Goal: Complete application form

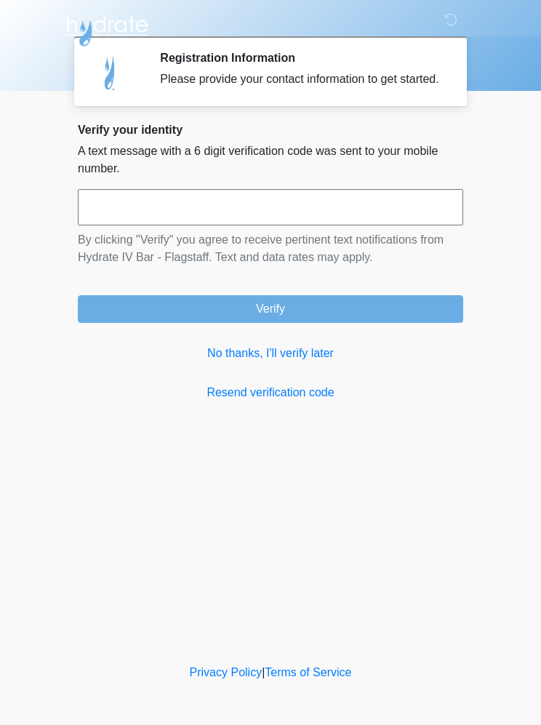
click at [281, 362] on link "No thanks, I'll verify later" at bounding box center [270, 353] width 385 height 17
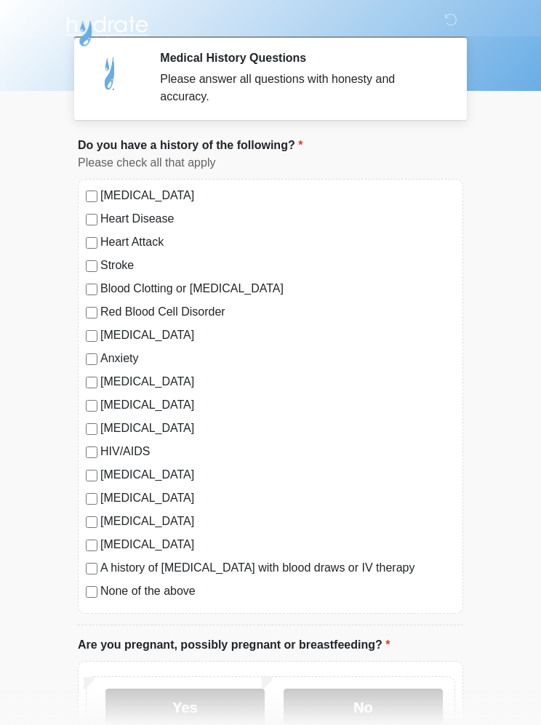
click at [88, 365] on div "Anxiety" at bounding box center [270, 358] width 369 height 17
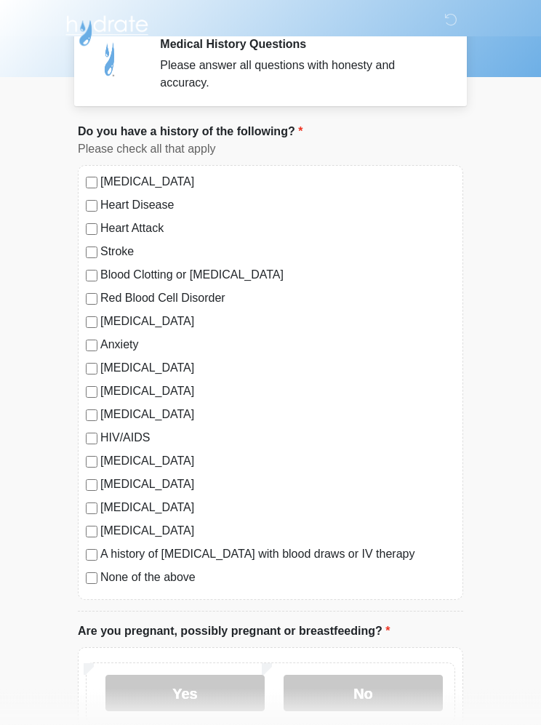
scroll to position [14, 0]
click at [89, 495] on div "[MEDICAL_DATA] Heart Disease Heart Attack Stroke Blood Clotting or [MEDICAL_DAT…" at bounding box center [270, 382] width 385 height 435
click at [89, 493] on div "[MEDICAL_DATA] Heart Disease Heart Attack Stroke Blood Clotting or [MEDICAL_DAT…" at bounding box center [270, 382] width 385 height 435
click at [88, 492] on div "[MEDICAL_DATA]" at bounding box center [270, 484] width 369 height 17
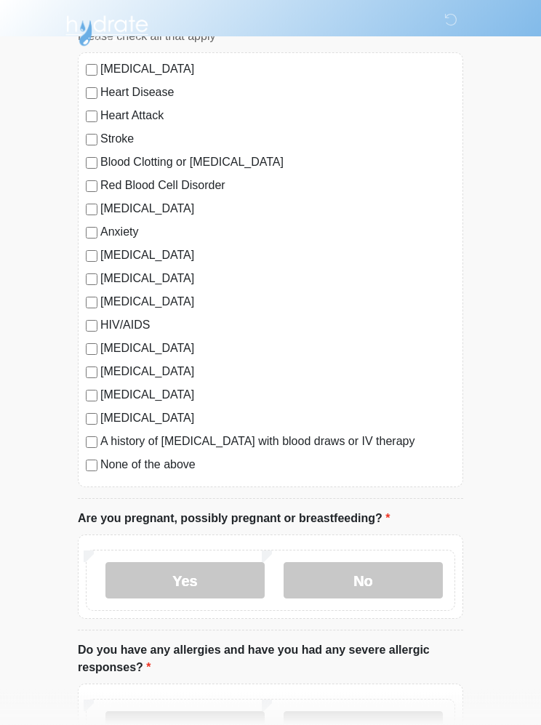
click at [391, 580] on label "No" at bounding box center [363, 581] width 159 height 36
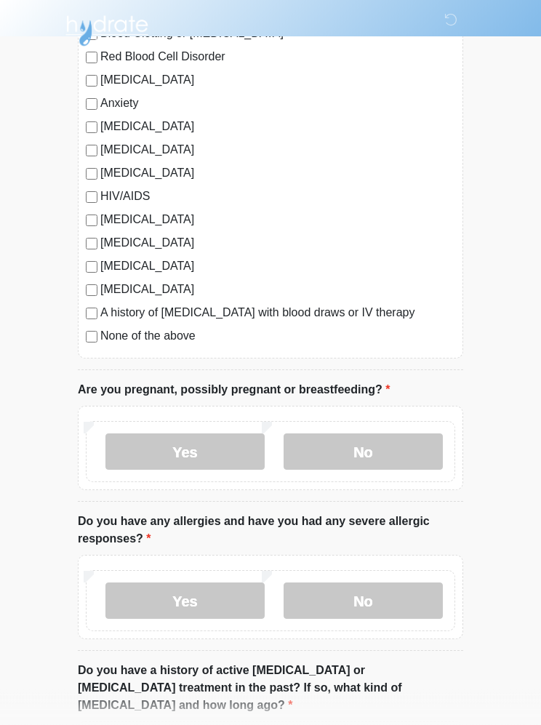
scroll to position [257, 0]
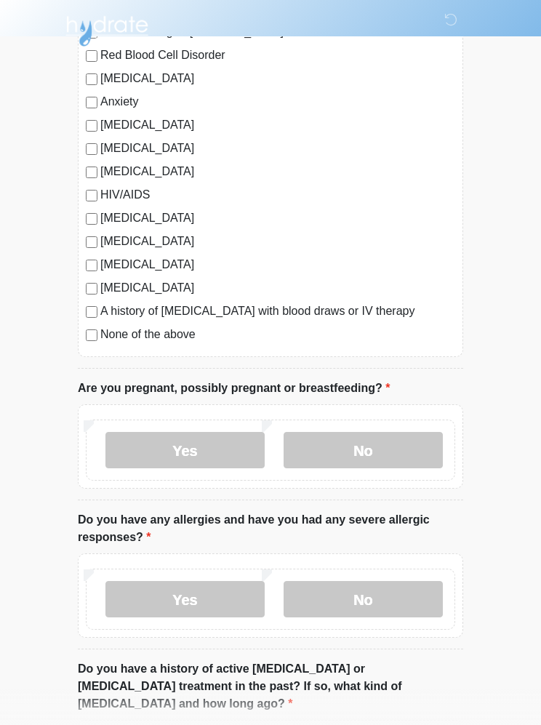
click at [373, 601] on label "No" at bounding box center [363, 599] width 159 height 36
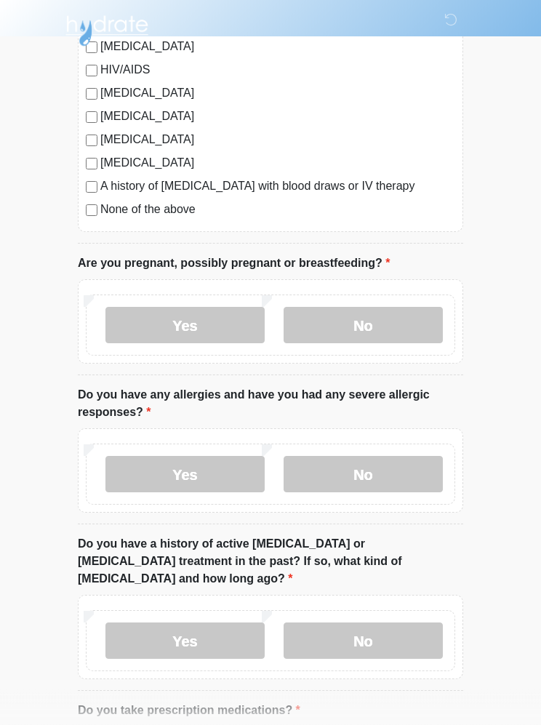
scroll to position [383, 0]
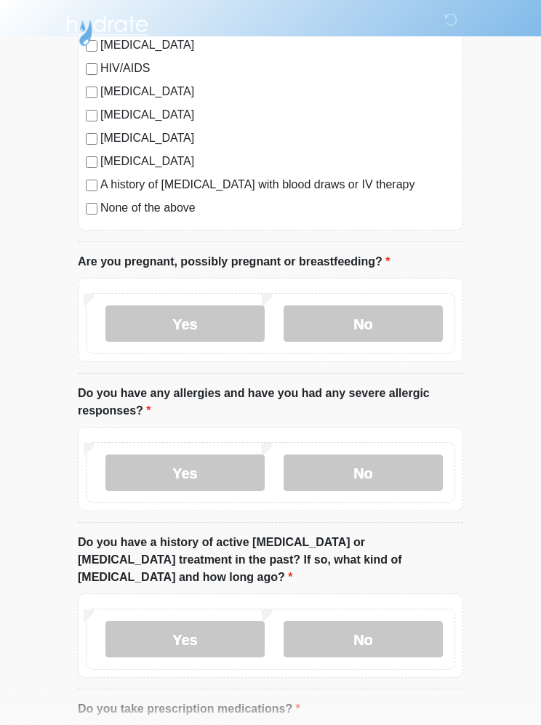
click at [385, 622] on label "No" at bounding box center [363, 640] width 159 height 36
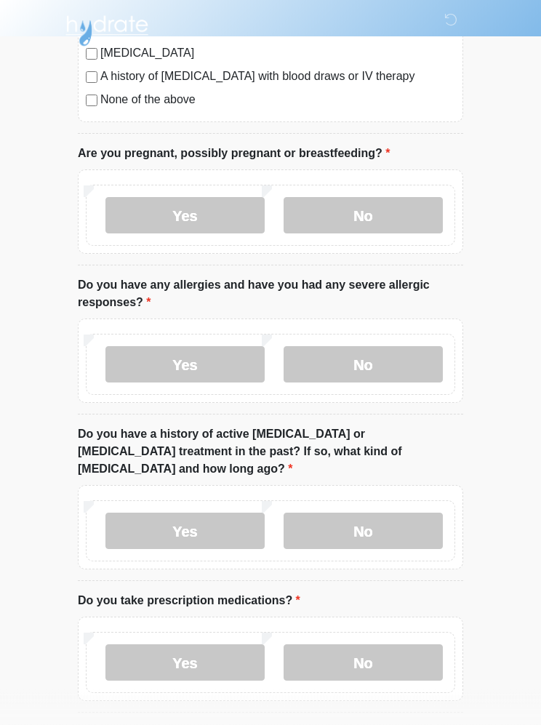
click at [161, 645] on label "Yes" at bounding box center [184, 663] width 159 height 36
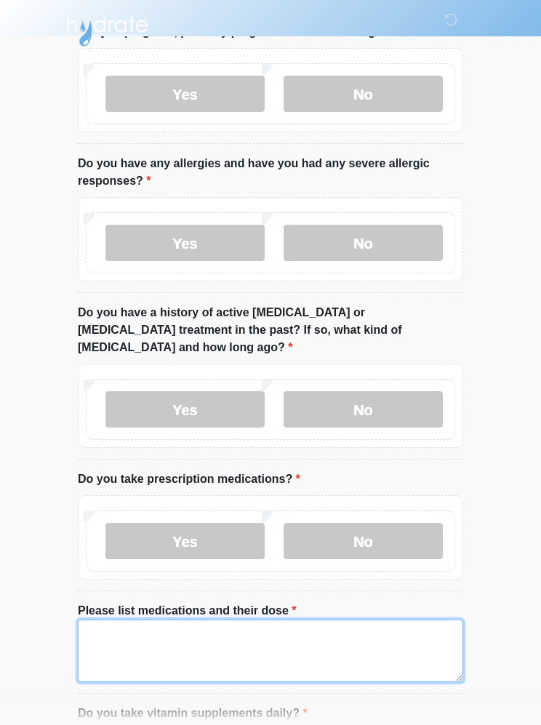
click at [112, 620] on textarea "Please list medications and their dose" at bounding box center [270, 651] width 385 height 63
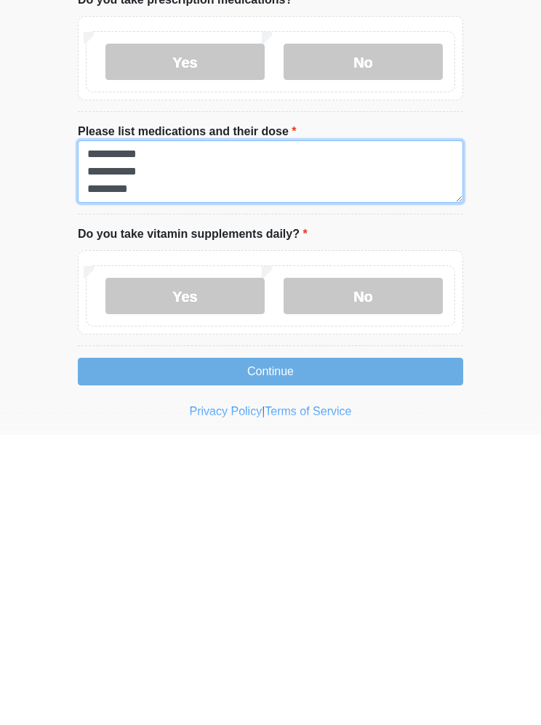
scroll to position [812, 0]
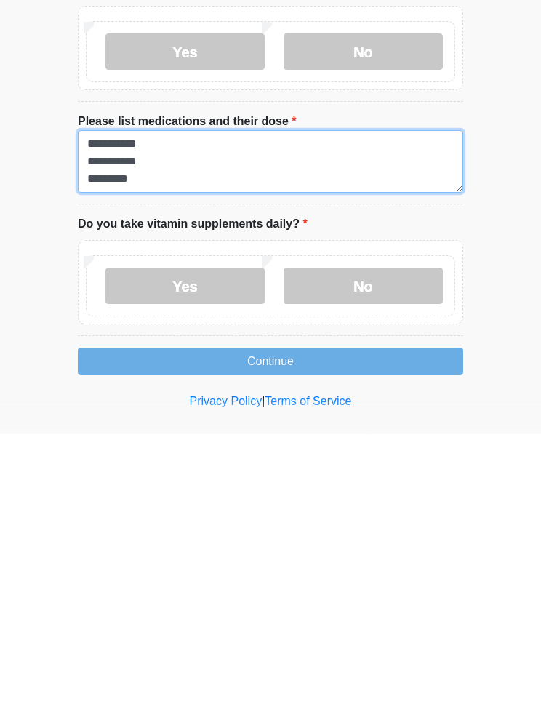
type textarea "**********"
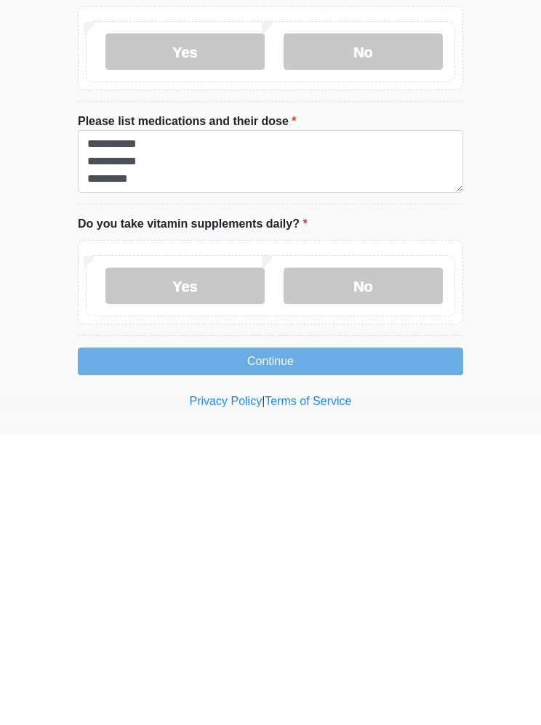
click at [385, 559] on label "No" at bounding box center [363, 577] width 159 height 36
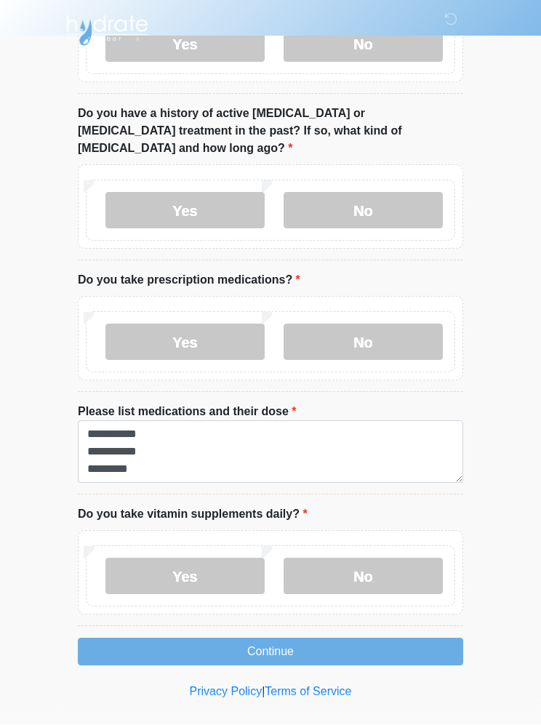
click at [293, 639] on button "Continue" at bounding box center [270, 653] width 385 height 28
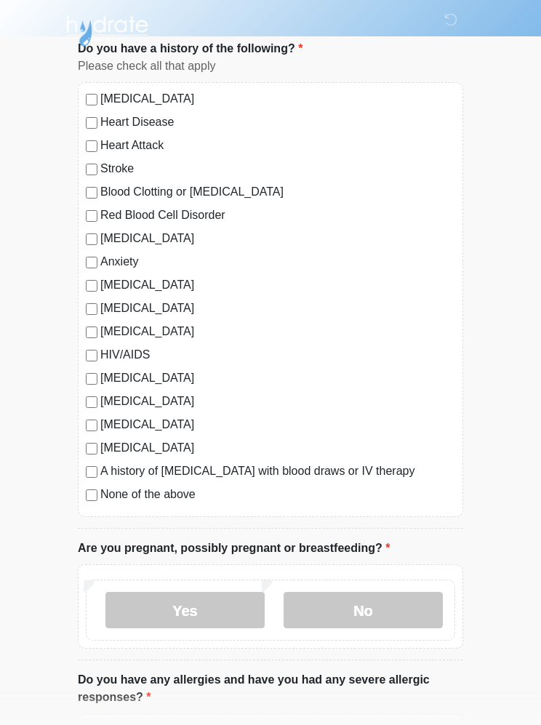
scroll to position [0, 0]
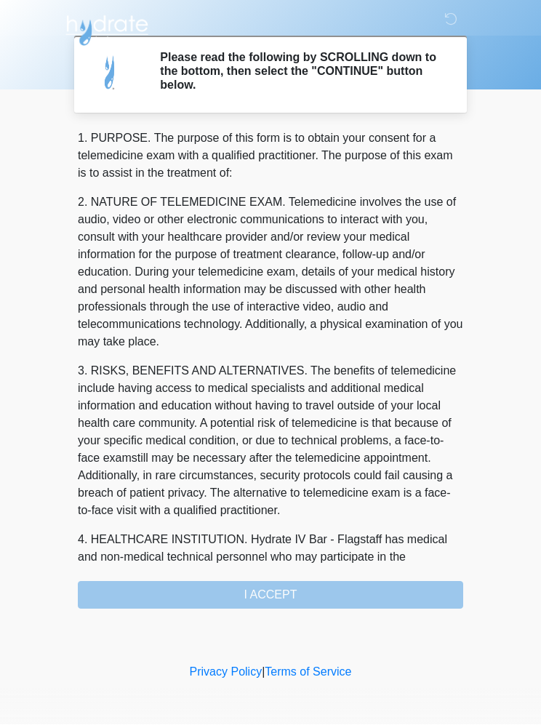
click at [294, 597] on div "1. PURPOSE. The purpose of this form is to obtain your consent for a telemedici…" at bounding box center [270, 369] width 385 height 479
click at [284, 593] on div "1. PURPOSE. The purpose of this form is to obtain your consent for a telemedici…" at bounding box center [270, 369] width 385 height 479
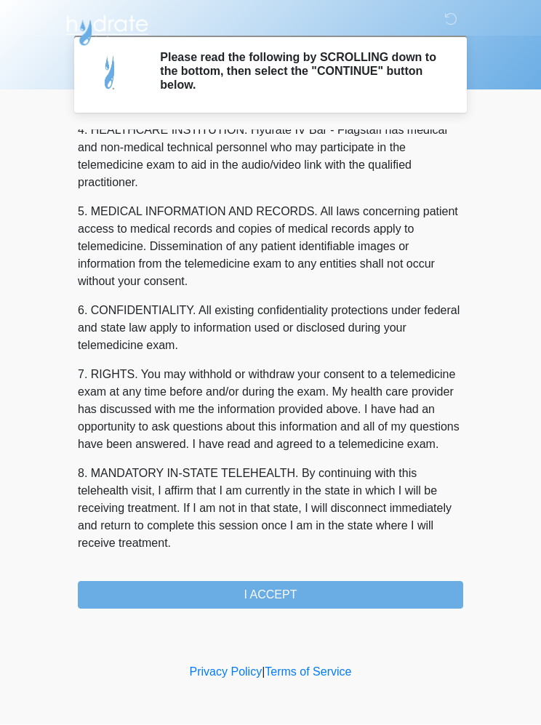
scroll to position [427, 0]
click at [294, 599] on button "I ACCEPT" at bounding box center [270, 596] width 385 height 28
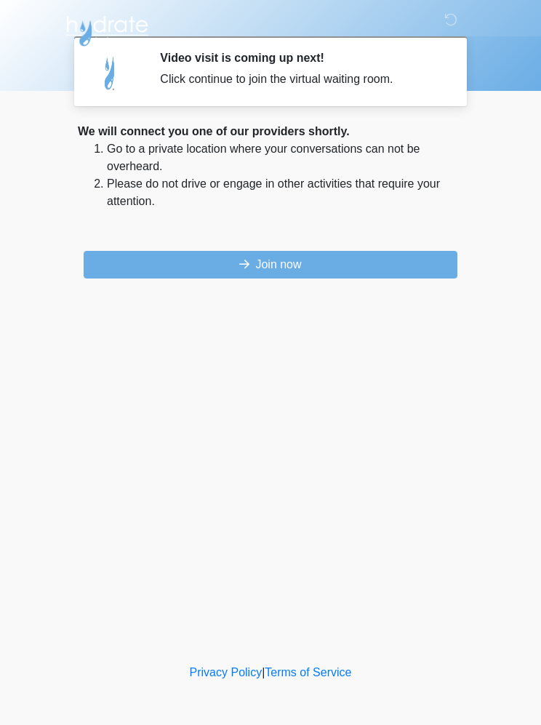
click at [224, 270] on button "Join now" at bounding box center [271, 265] width 374 height 28
